Goal: Contribute content: Add original content to the website for others to see

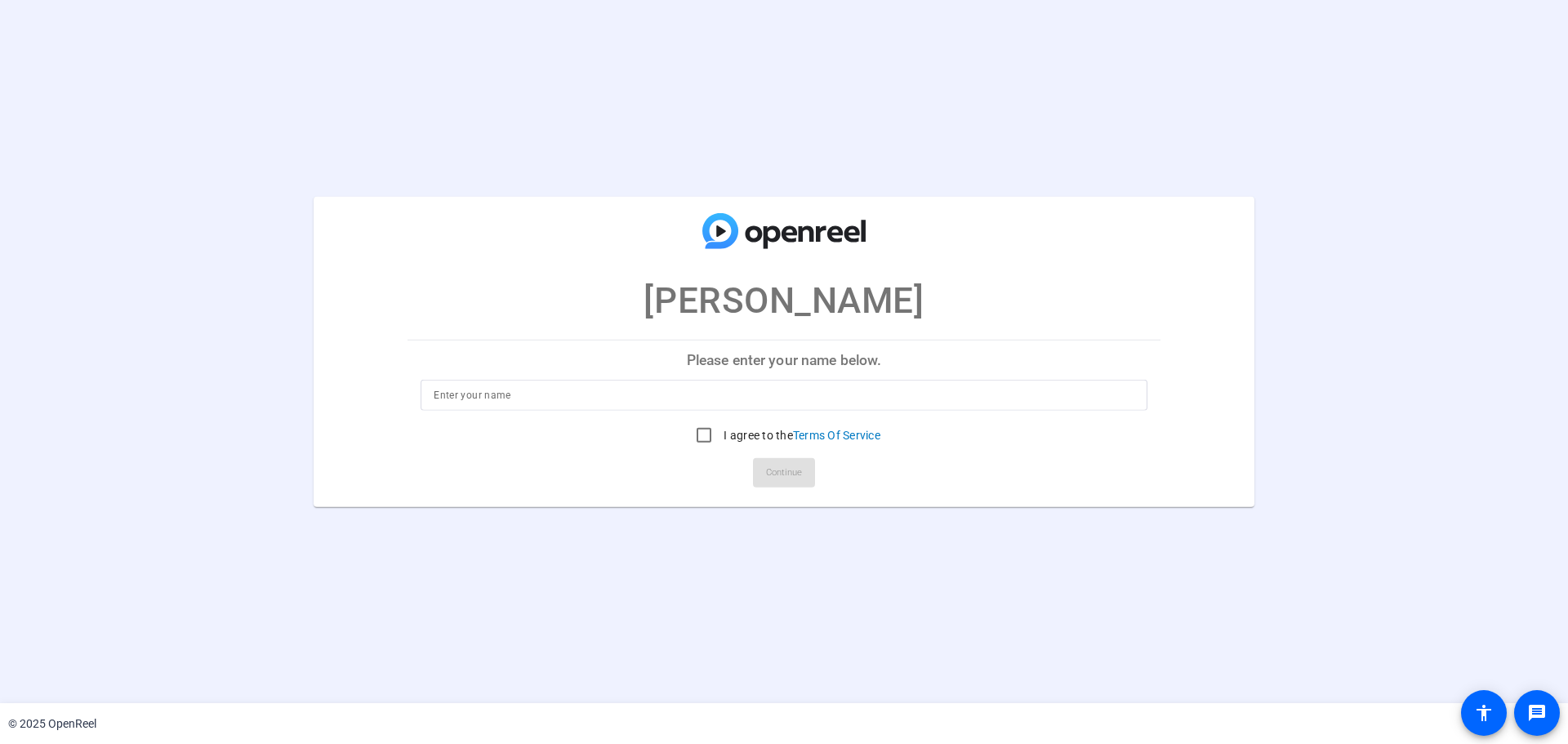
click at [800, 394] on input at bounding box center [784, 395] width 701 height 20
type input "[PERSON_NAME]"
click at [717, 434] on input "I agree to the Terms Of Service" at bounding box center [704, 434] width 32 height 32
checkbox input "true"
click at [773, 483] on span "Continue" at bounding box center [784, 472] width 36 height 24
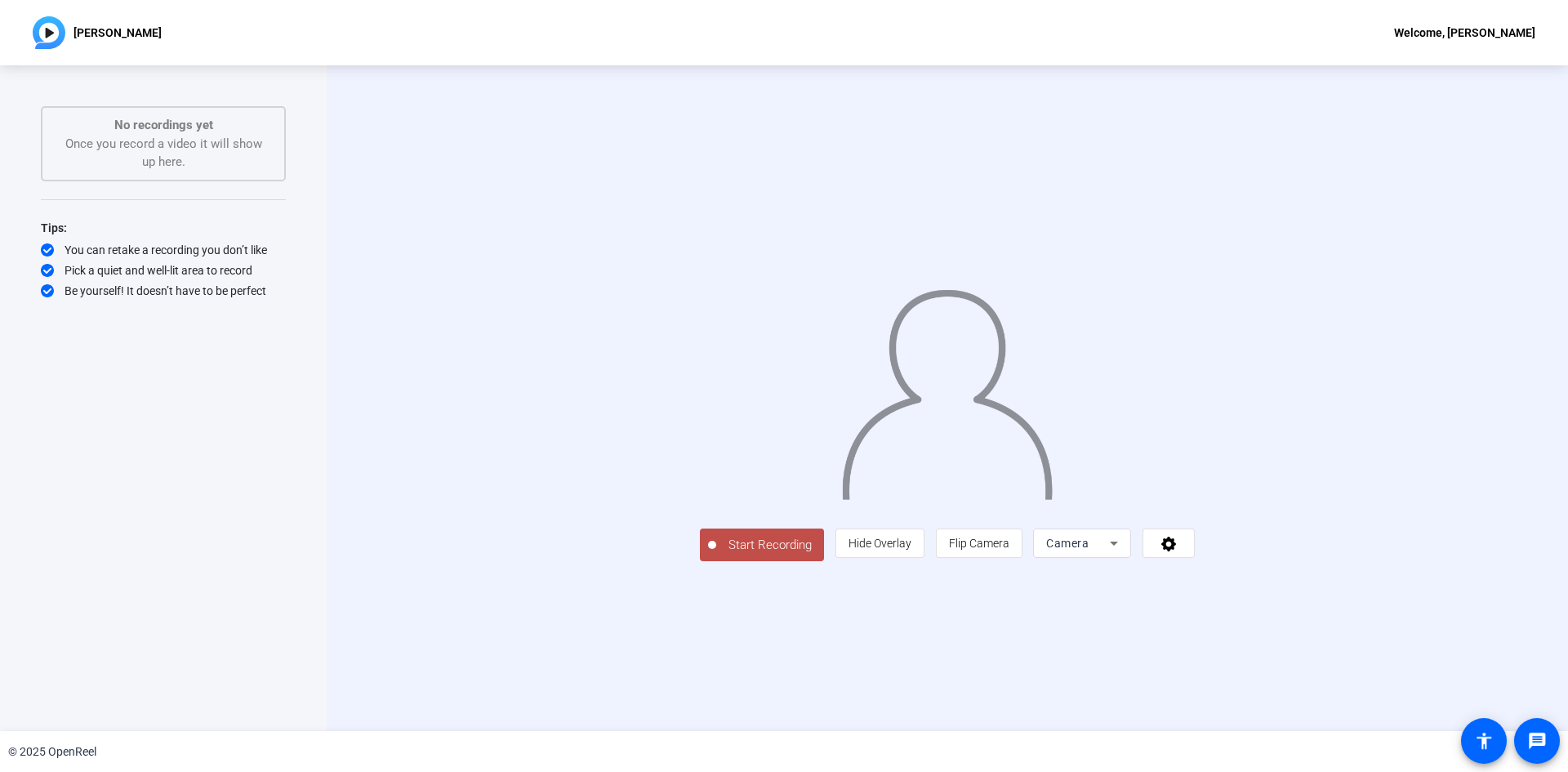
click at [716, 554] on span "Start Recording" at bounding box center [770, 545] width 108 height 19
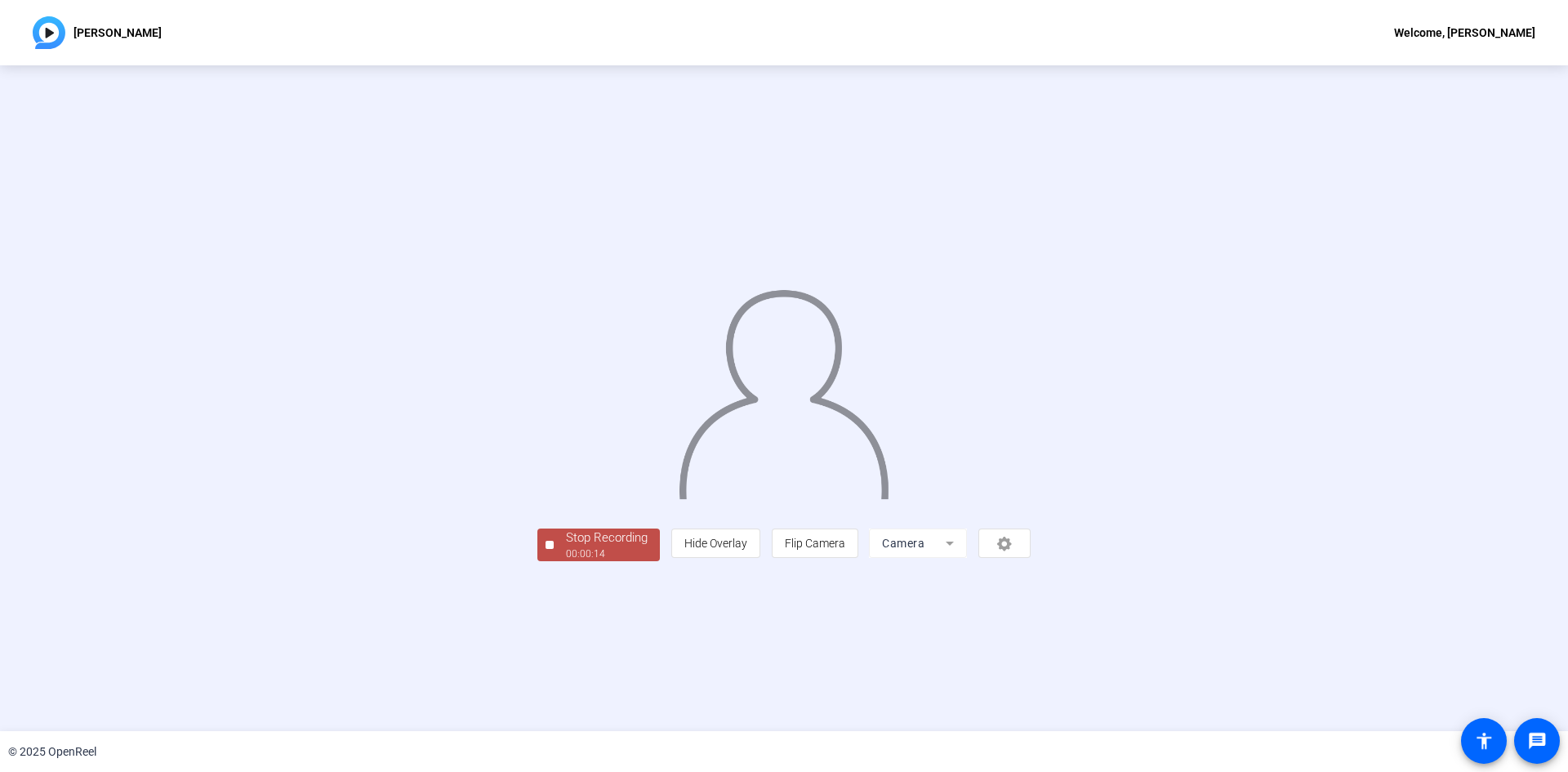
click at [566, 548] on div "Stop Recording" at bounding box center [607, 538] width 82 height 19
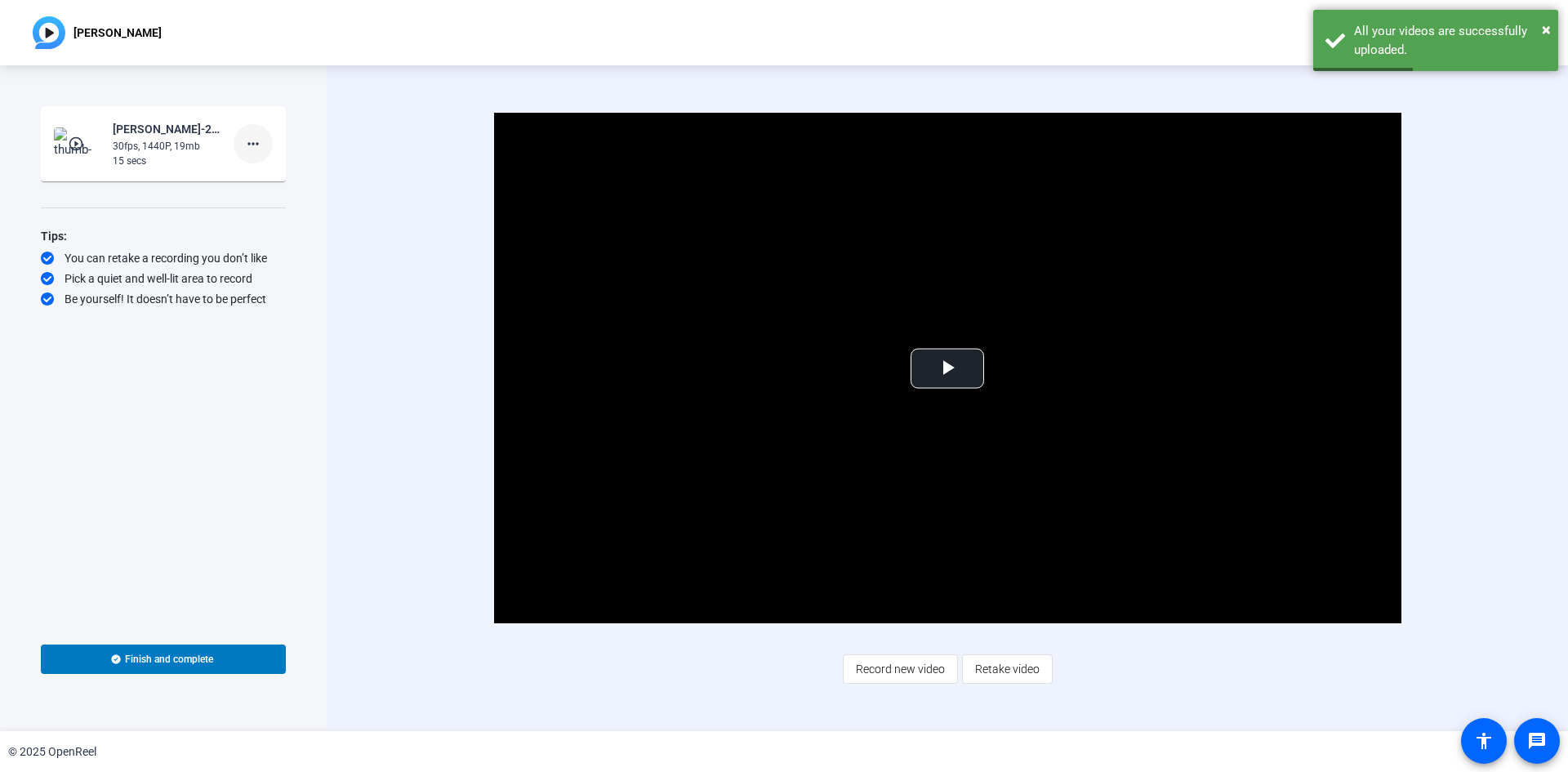
click at [256, 142] on mat-icon "more_horiz" at bounding box center [253, 143] width 20 height 20
click at [287, 183] on span "Delete clip" at bounding box center [279, 178] width 65 height 20
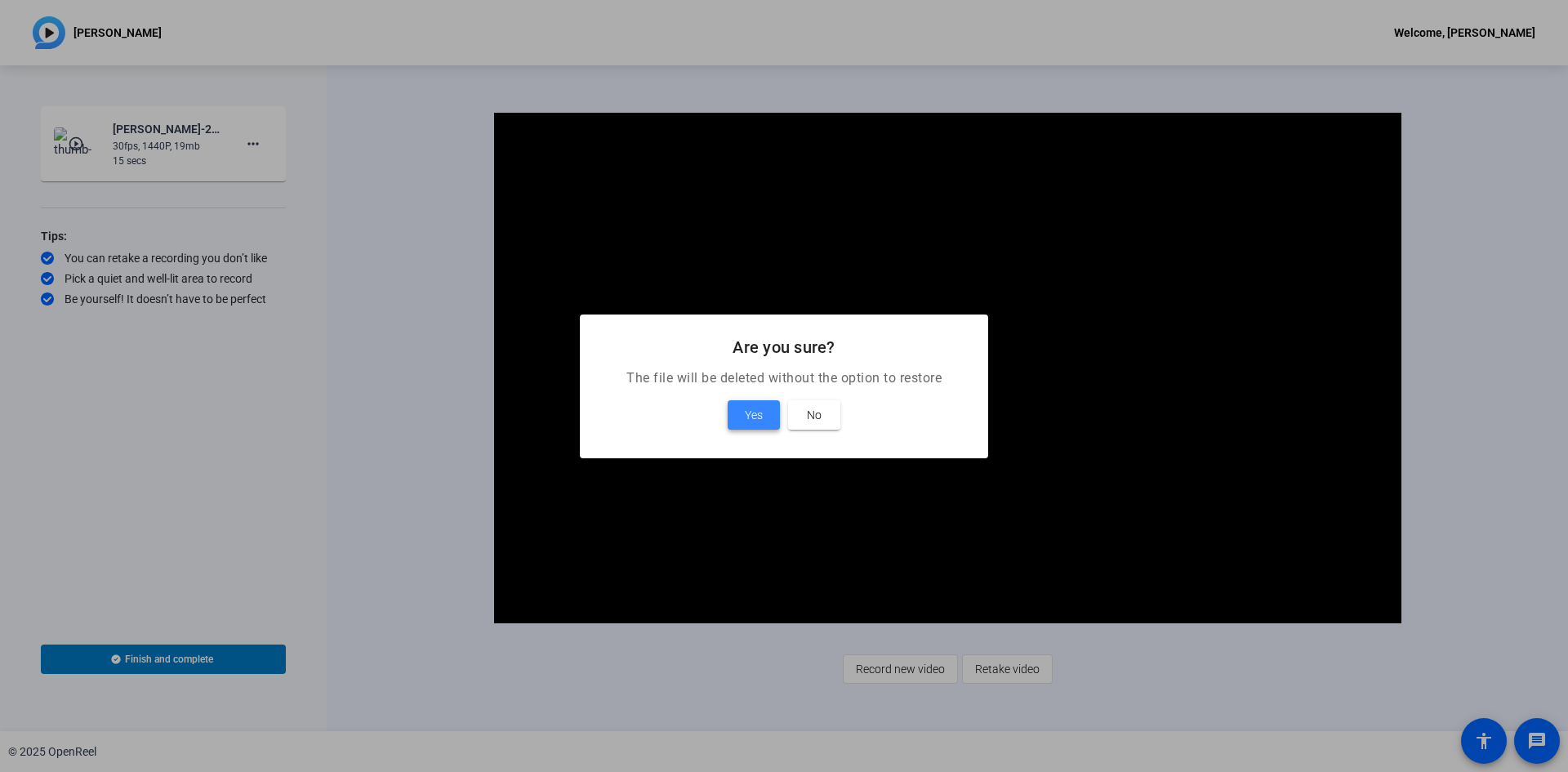
click at [752, 414] on span "Yes" at bounding box center [753, 415] width 18 height 20
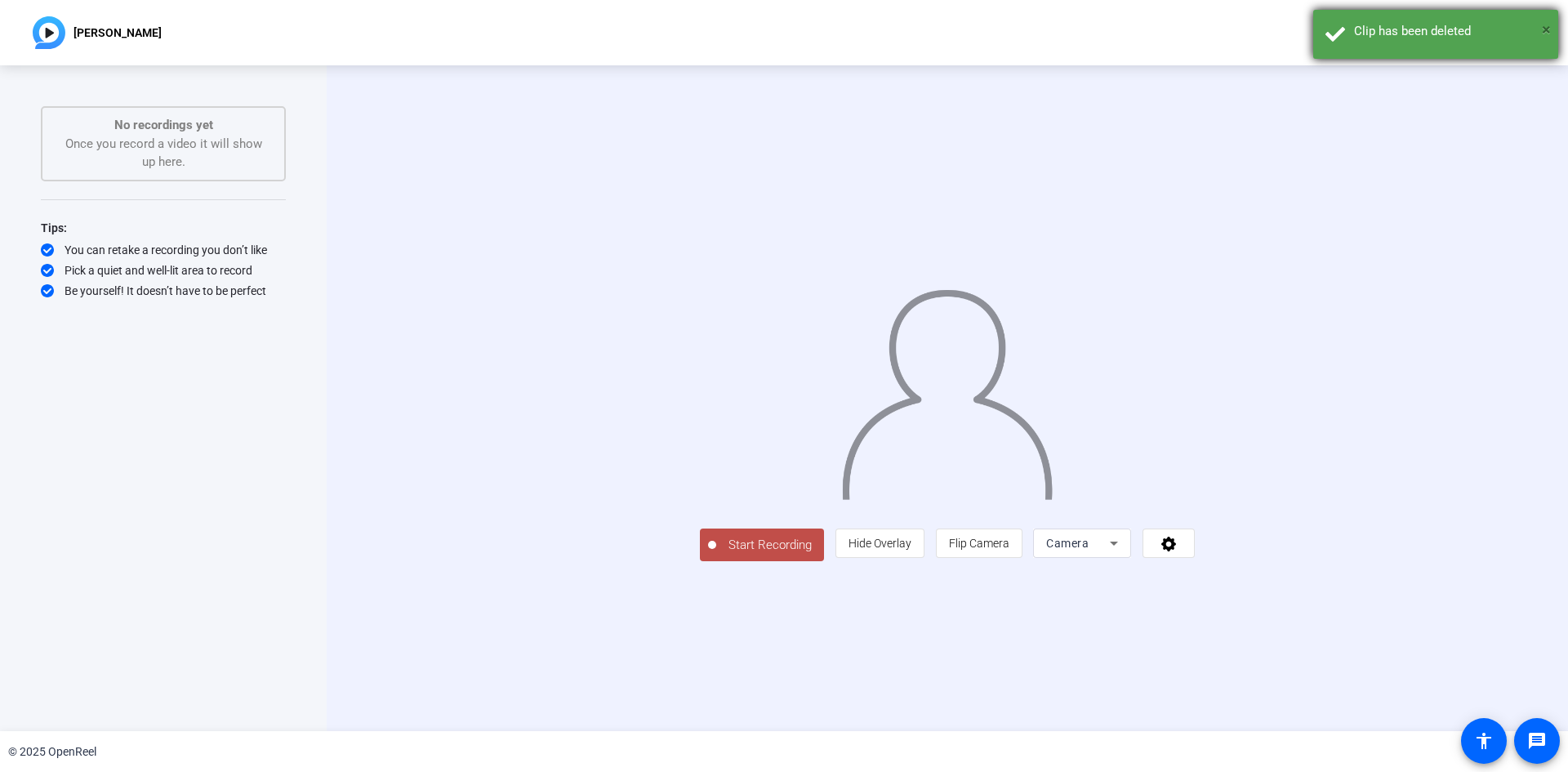
click at [1550, 26] on span "×" at bounding box center [1547, 29] width 9 height 20
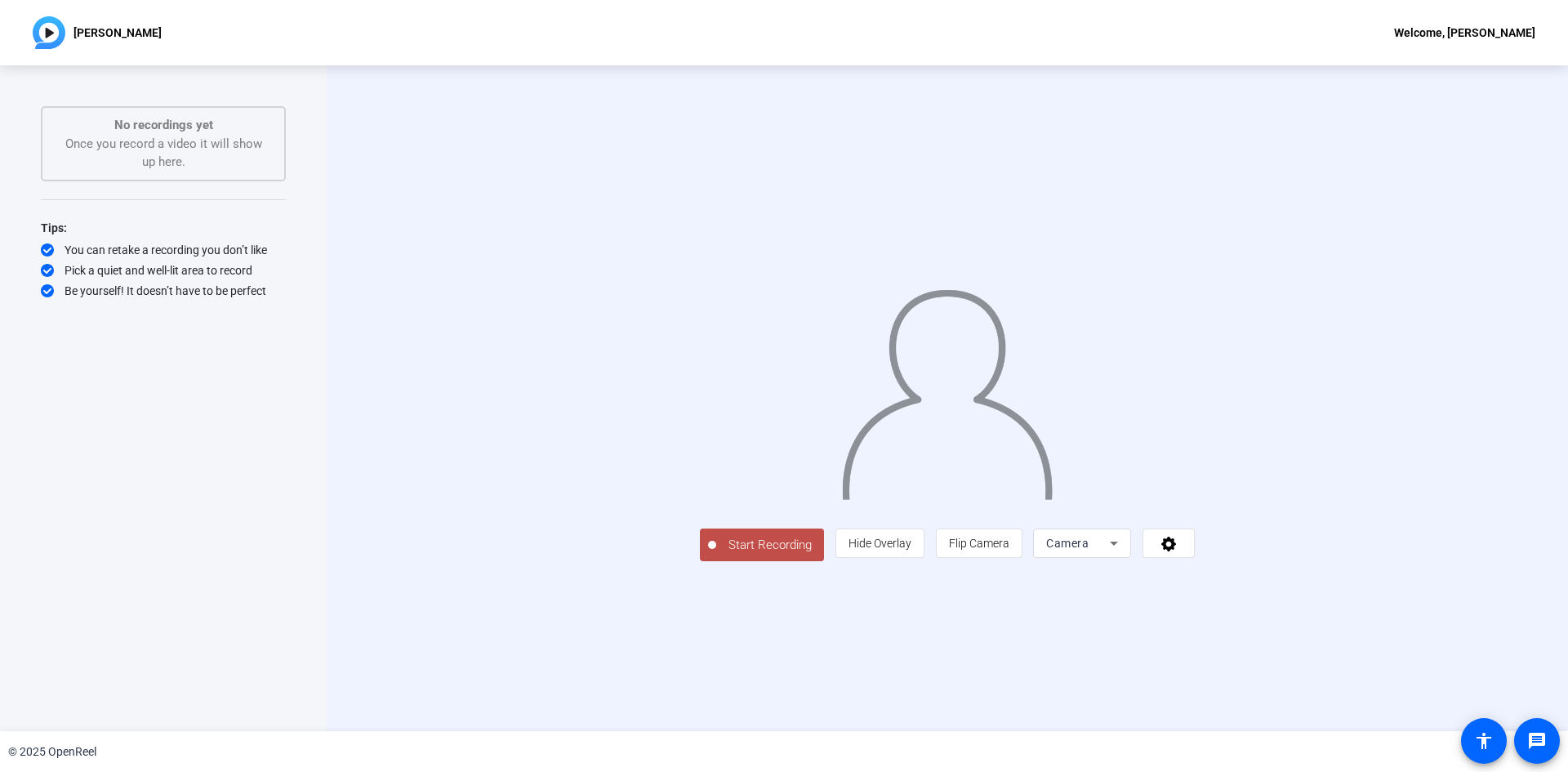
click at [1124, 553] on icon at bounding box center [1114, 544] width 20 height 20
click at [1310, 604] on span "Screen And Camera" at bounding box center [1288, 619] width 85 height 39
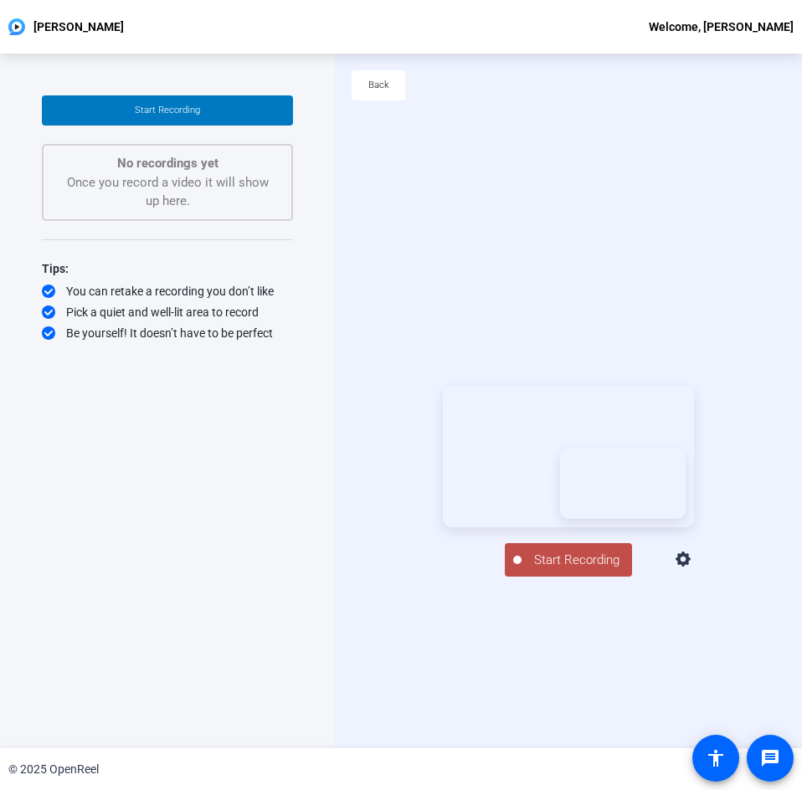
click at [573, 570] on span "Start Recording" at bounding box center [577, 560] width 111 height 19
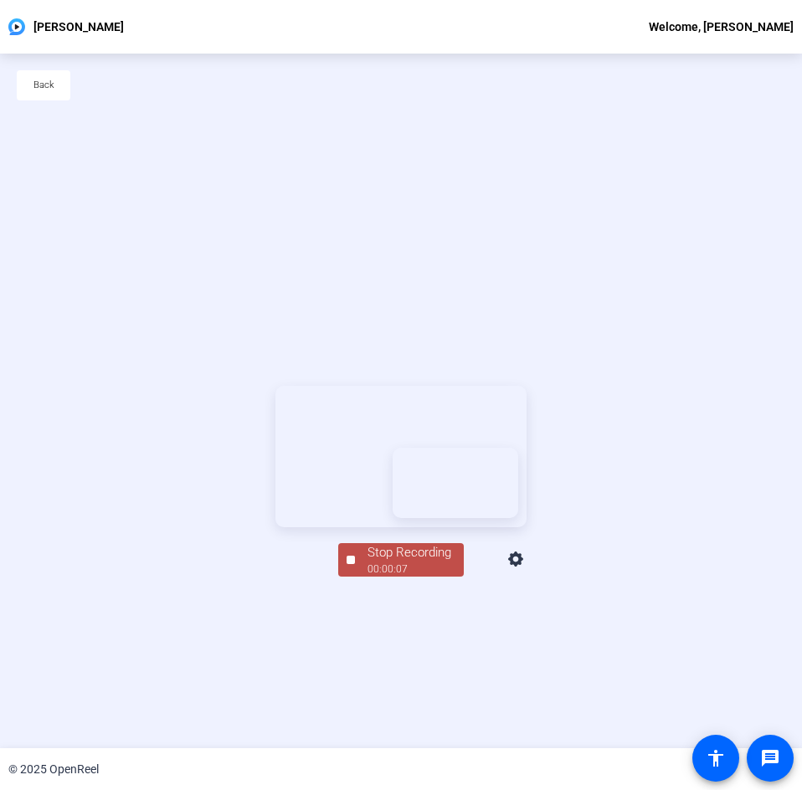
drag, startPoint x: 365, startPoint y: 641, endPoint x: 389, endPoint y: 690, distance: 54.3
click at [376, 577] on div "Stop Recording 00:00:07 Screen And Camera" at bounding box center [400, 481] width 251 height 191
click at [387, 577] on div "00:00:07" at bounding box center [410, 569] width 84 height 15
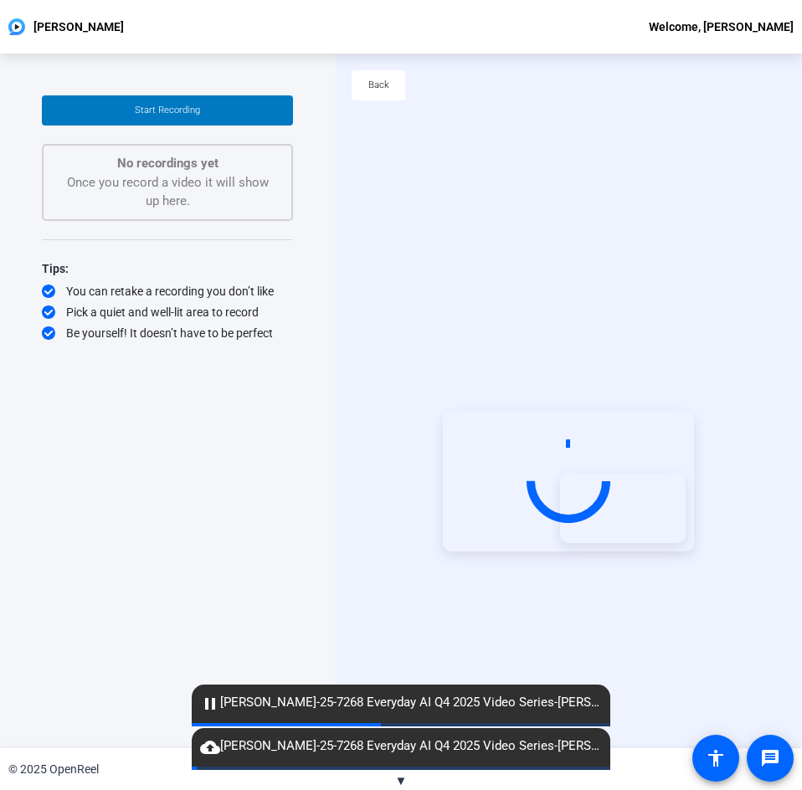
click at [292, 608] on div "Start Recording No recordings yet Once you record a video it will show up here.…" at bounding box center [167, 387] width 251 height 584
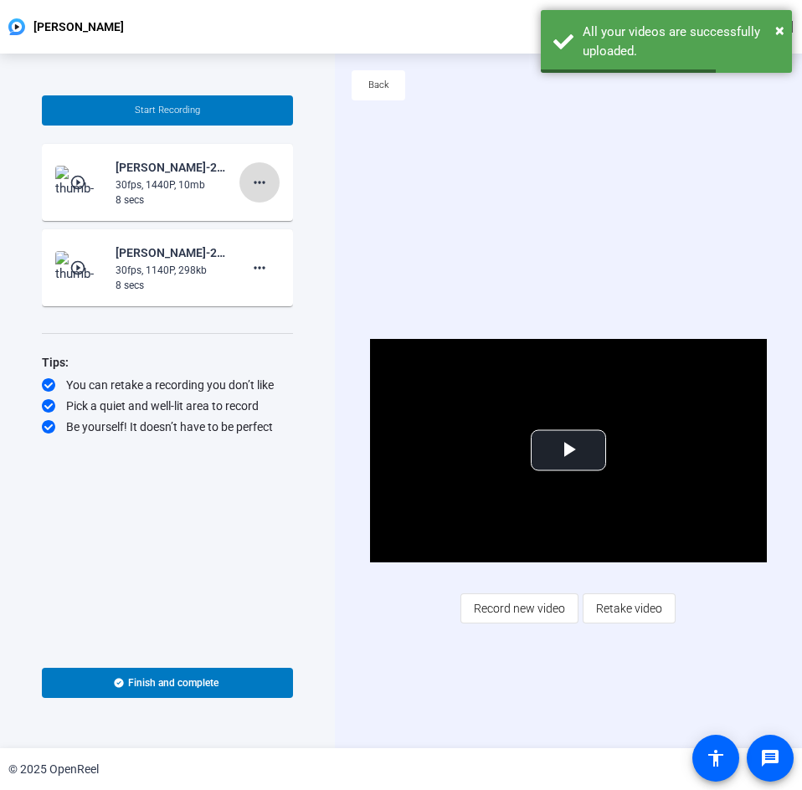
click at [266, 189] on mat-icon "more_horiz" at bounding box center [259, 182] width 20 height 20
click at [282, 218] on span "Delete clip" at bounding box center [286, 218] width 67 height 20
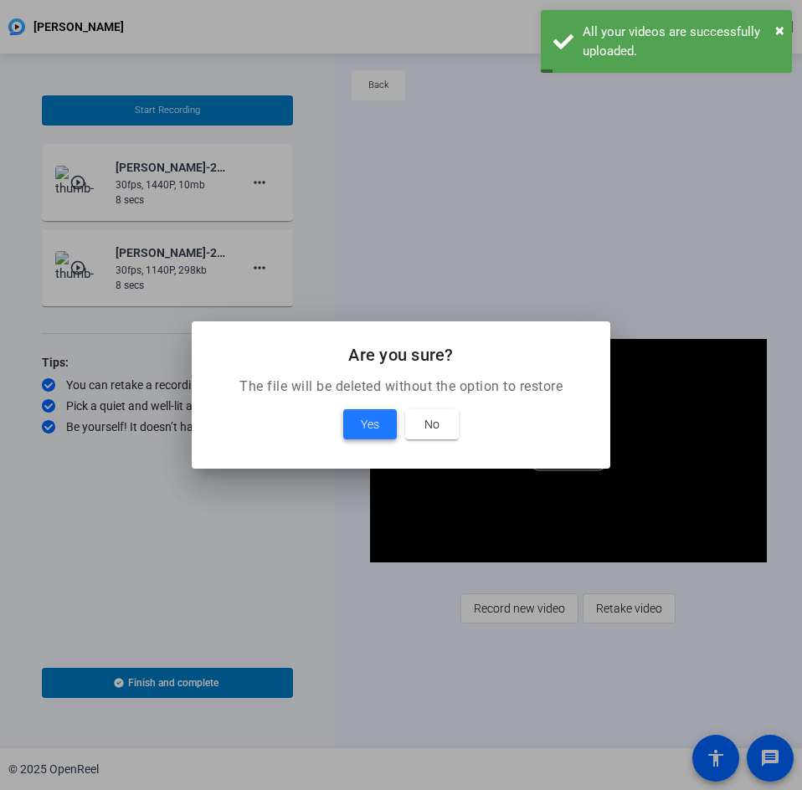
click at [363, 417] on span "Yes" at bounding box center [370, 424] width 18 height 20
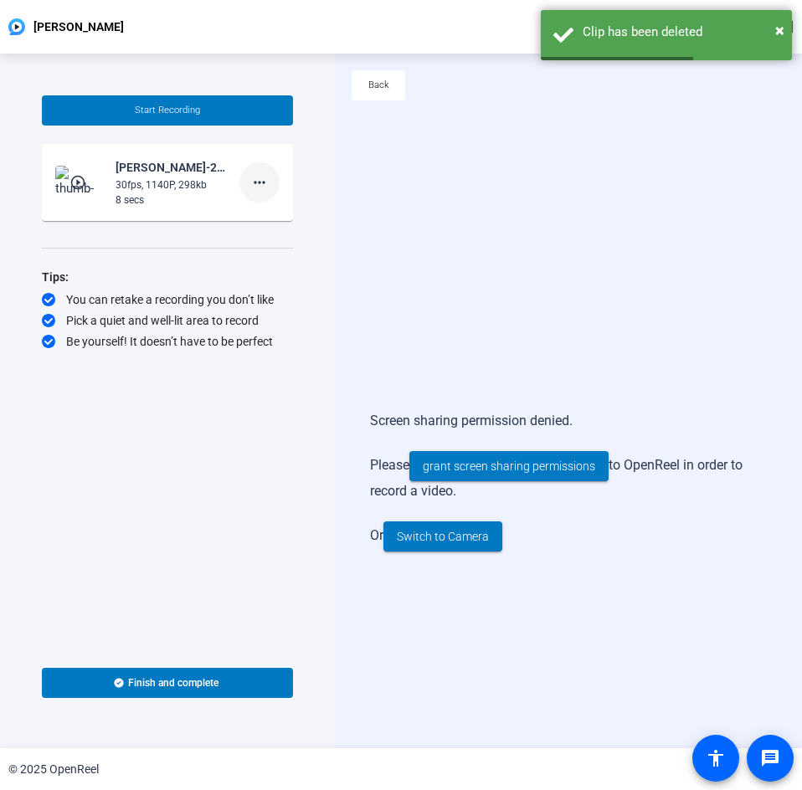
click at [265, 183] on mat-icon "more_horiz" at bounding box center [259, 182] width 20 height 20
click at [291, 220] on span "Delete clip" at bounding box center [286, 218] width 67 height 20
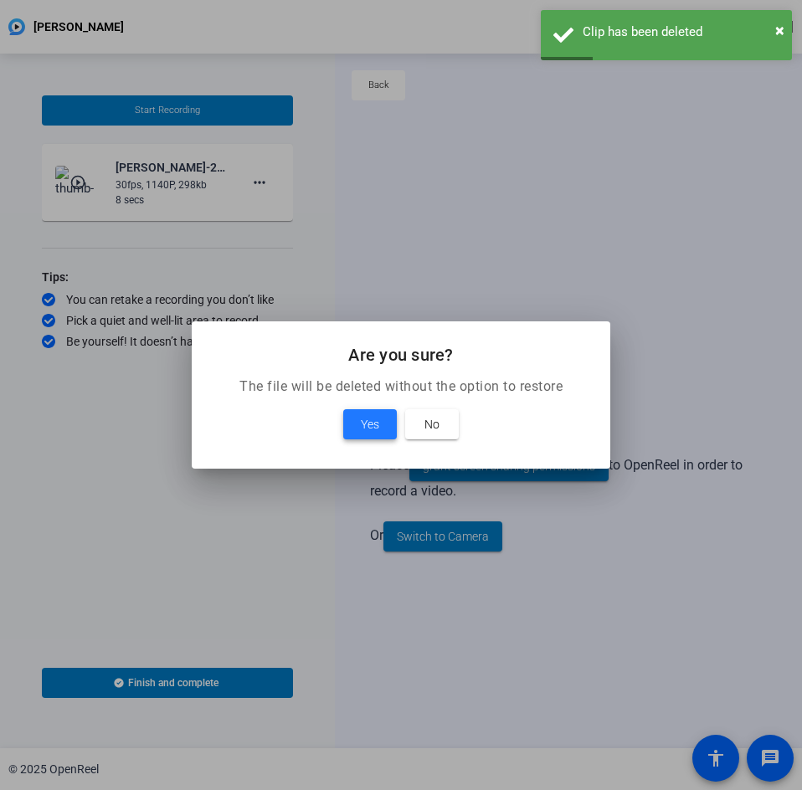
click at [370, 422] on span "Yes" at bounding box center [370, 424] width 18 height 20
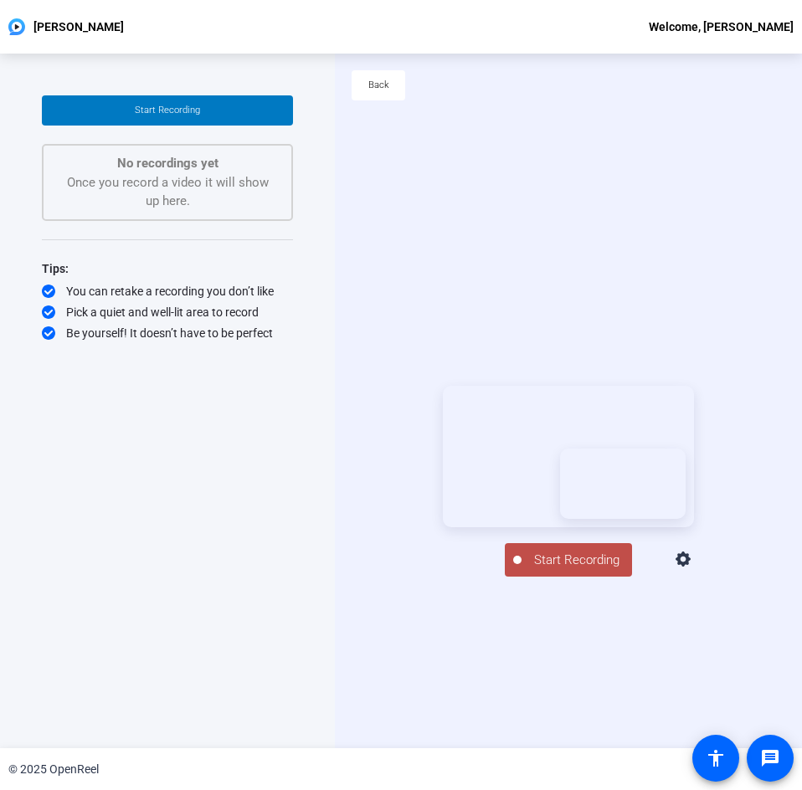
click at [250, 558] on div "Start Recording No recordings yet Once you record a video it will show up here.…" at bounding box center [167, 387] width 251 height 584
click at [555, 570] on span "Start Recording" at bounding box center [577, 560] width 111 height 19
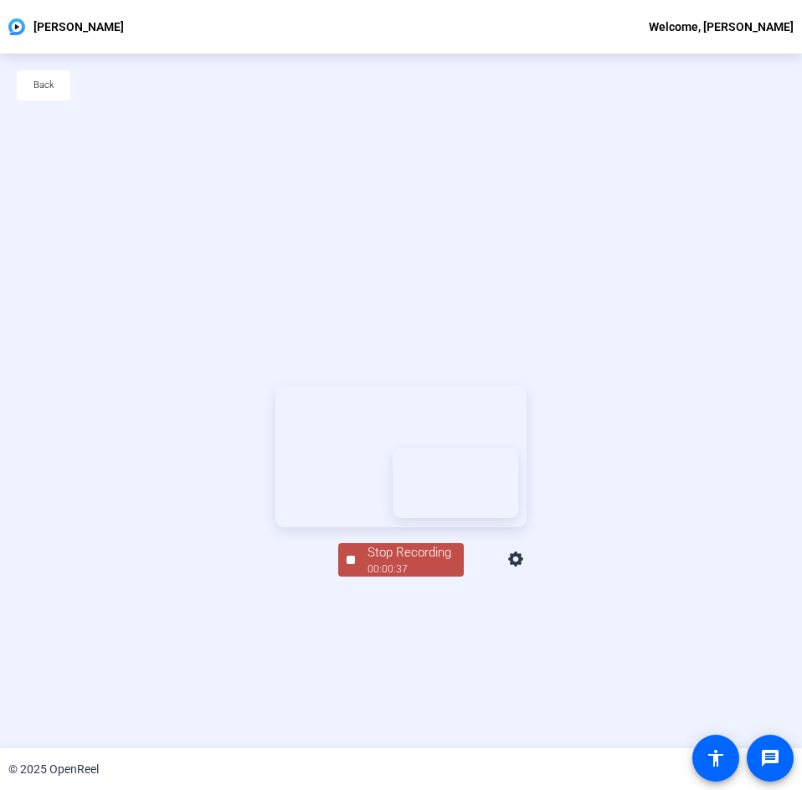
click at [437, 577] on div "00:00:37" at bounding box center [410, 569] width 84 height 15
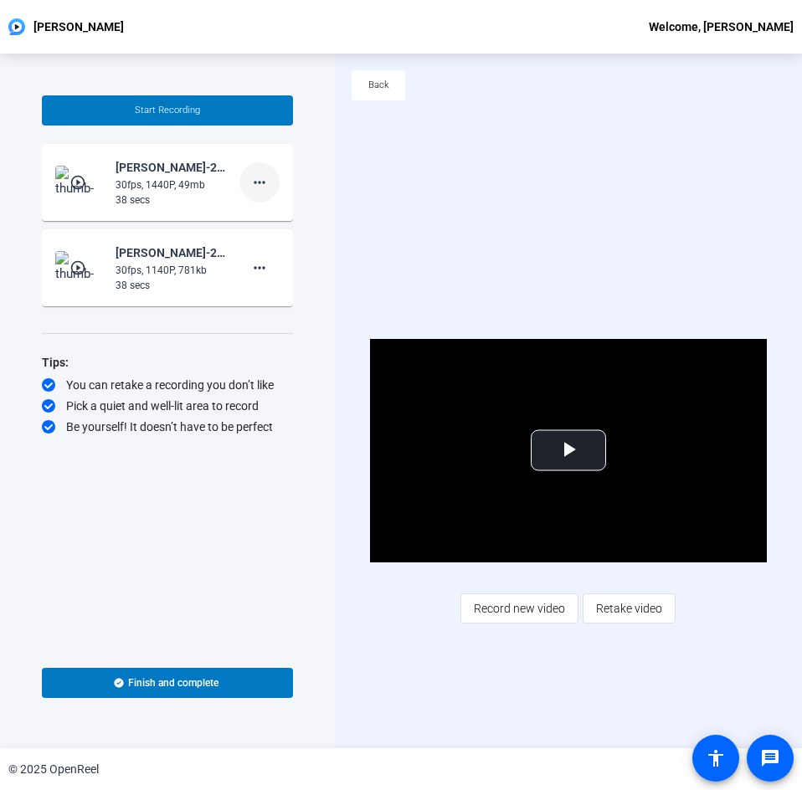
click at [263, 187] on mat-icon "more_horiz" at bounding box center [259, 182] width 20 height 20
click at [280, 218] on span "Delete clip" at bounding box center [286, 218] width 67 height 20
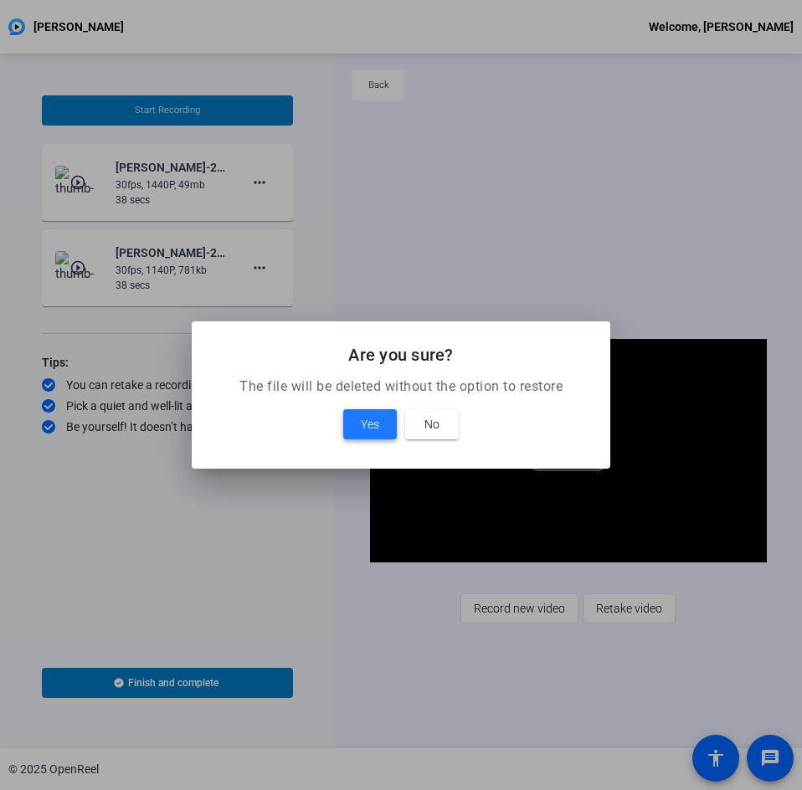
click at [362, 421] on span "Yes" at bounding box center [370, 424] width 18 height 20
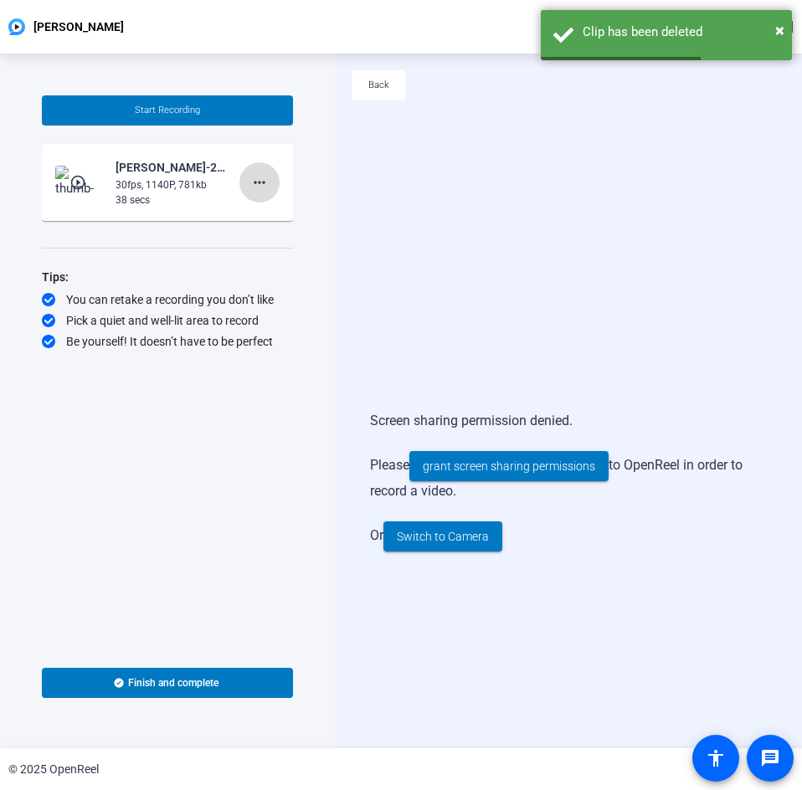
click at [268, 190] on mat-icon "more_horiz" at bounding box center [259, 182] width 20 height 20
click at [271, 213] on span "Delete clip" at bounding box center [286, 218] width 67 height 20
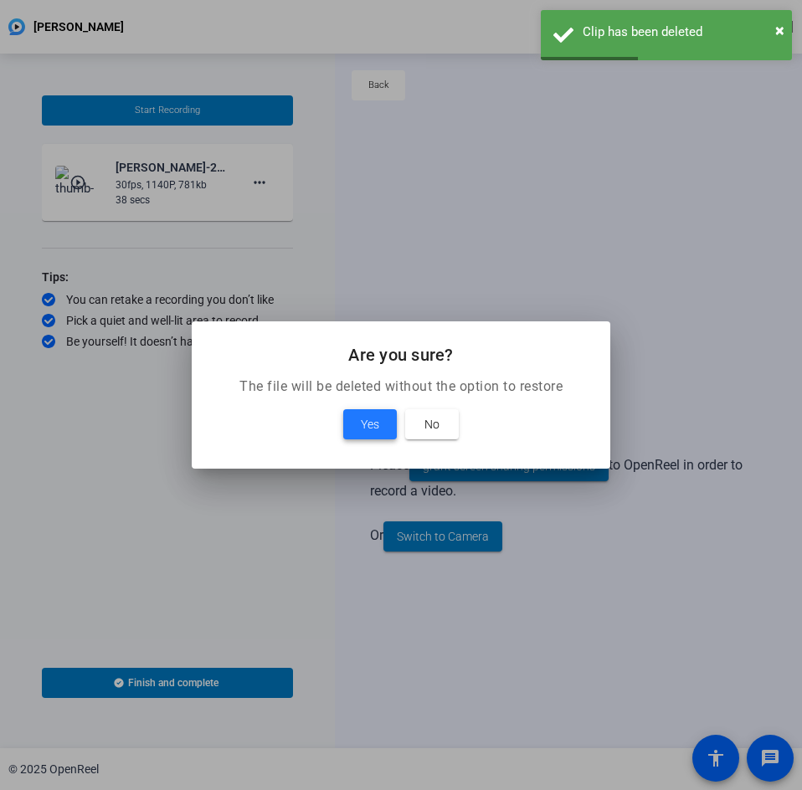
click at [370, 407] on span at bounding box center [370, 424] width 54 height 40
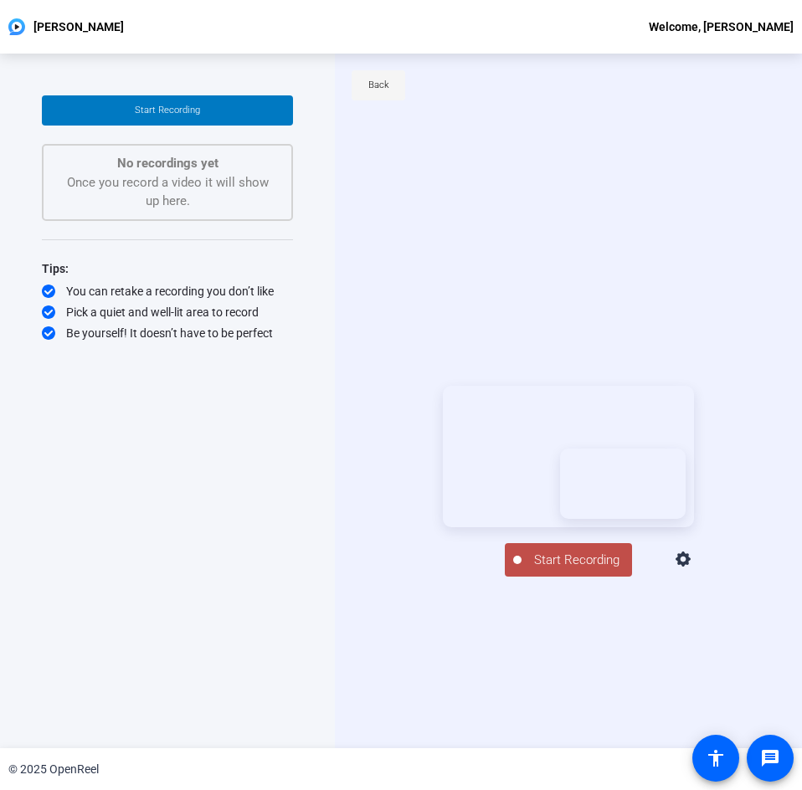
click at [387, 85] on span "Back" at bounding box center [378, 85] width 21 height 25
